Goal: Browse casually

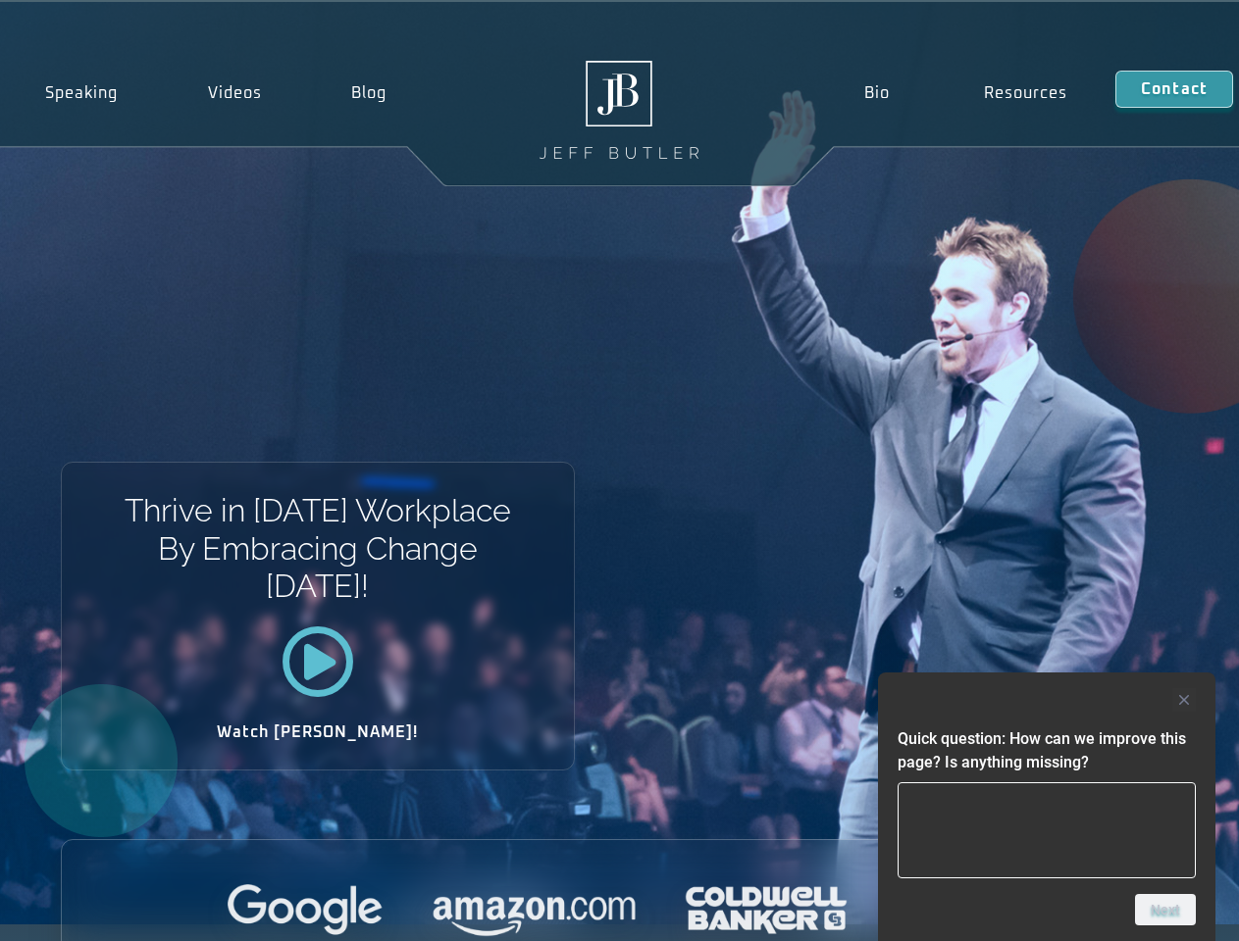
click at [619, 471] on div "Thrive in [DATE] Workplace By Embracing Change [DATE]! Watch [PERSON_NAME]!" at bounding box center [619, 463] width 1239 height 923
click at [1046, 700] on div at bounding box center [1046, 700] width 298 height 24
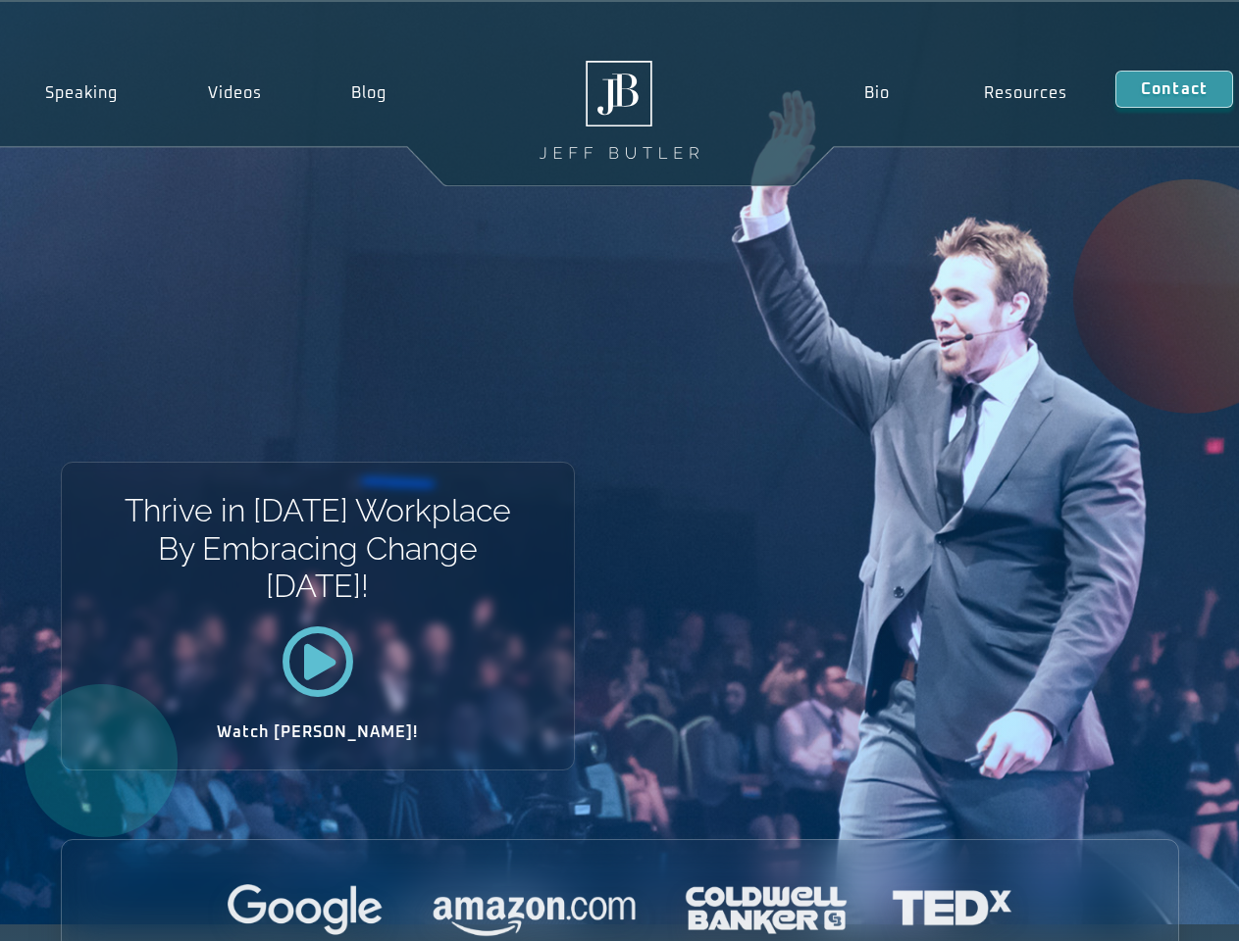
click at [1165, 910] on div at bounding box center [620, 912] width 1116 height 54
